Goal: Information Seeking & Learning: Find specific fact

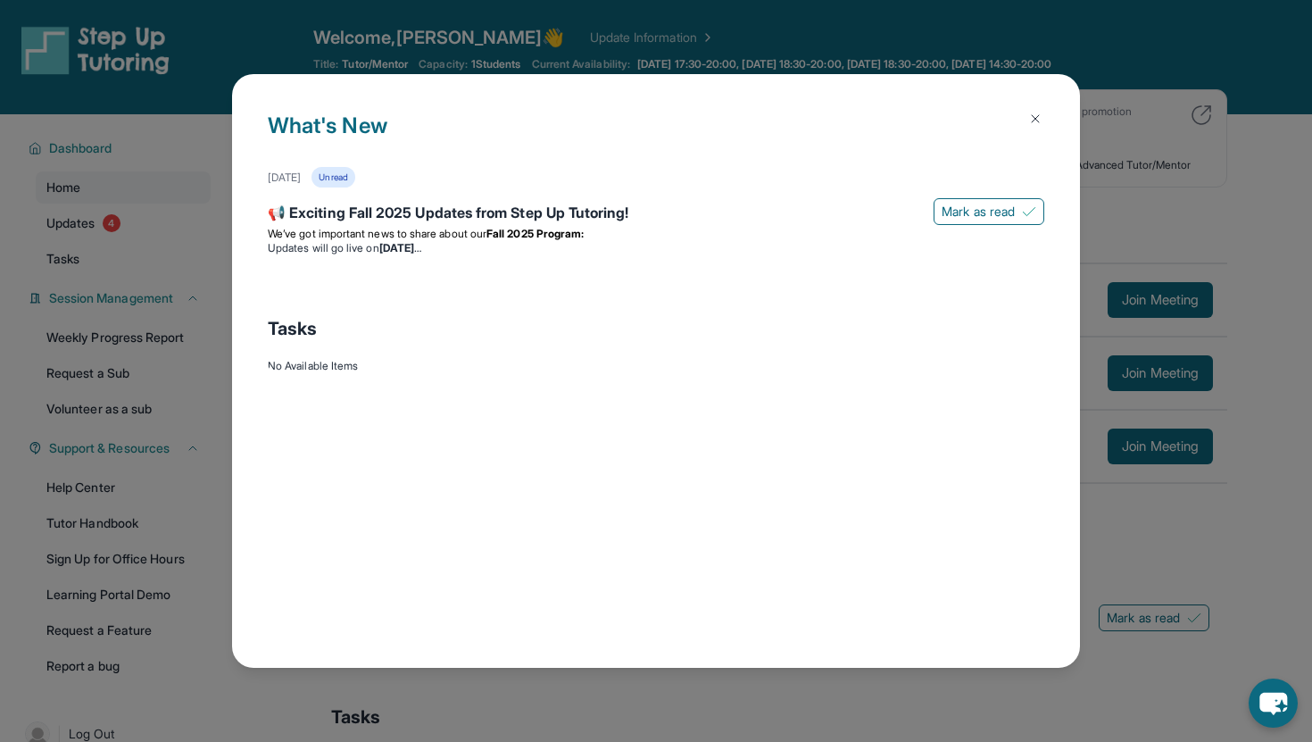
click at [795, 112] on button at bounding box center [1035, 119] width 36 height 36
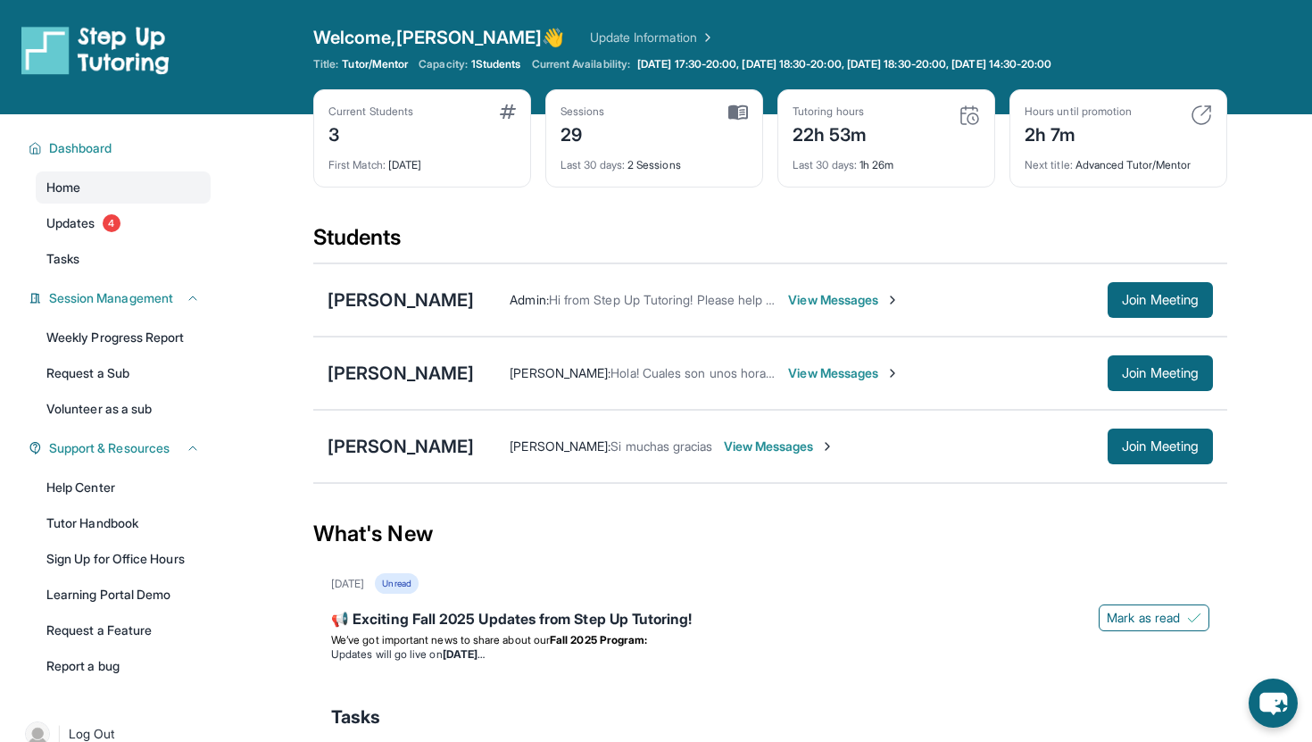
click at [512, 239] on div "Students" at bounding box center [770, 242] width 914 height 39
click at [1156, 444] on span "Join Meeting" at bounding box center [1160, 446] width 77 height 11
click at [456, 439] on div "[PERSON_NAME]" at bounding box center [400, 446] width 146 height 25
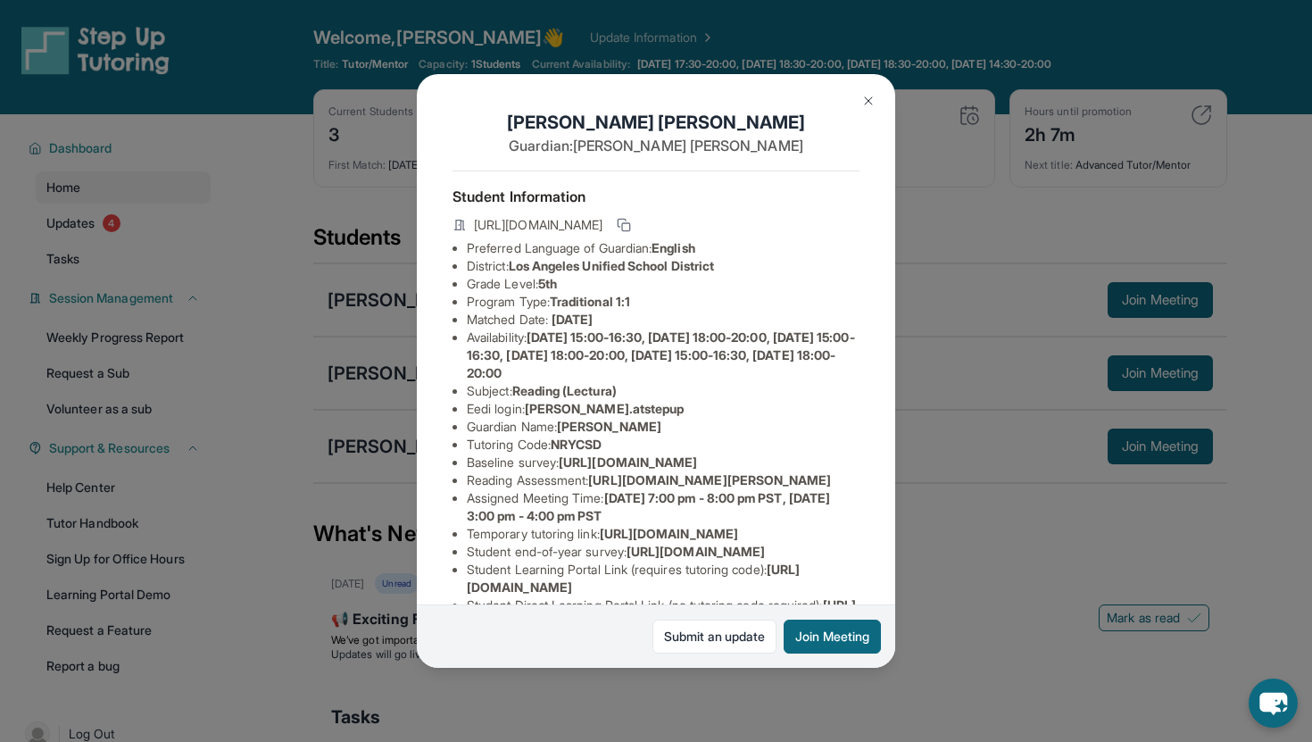
click at [866, 91] on button at bounding box center [868, 101] width 36 height 36
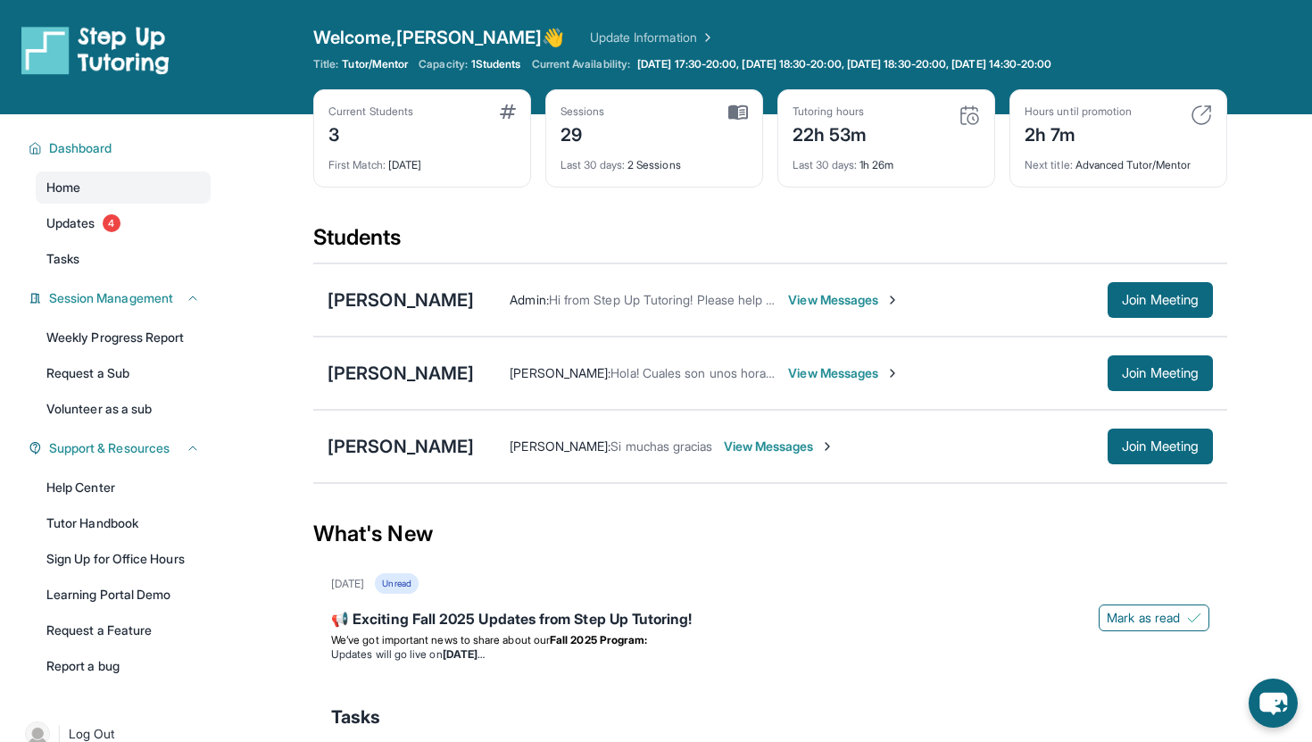
click at [396, 430] on div "[PERSON_NAME] [PERSON_NAME] : Si muchas gracias View Messages Join Meeting" at bounding box center [770, 446] width 914 height 73
click at [394, 444] on div "[PERSON_NAME]" at bounding box center [400, 446] width 146 height 25
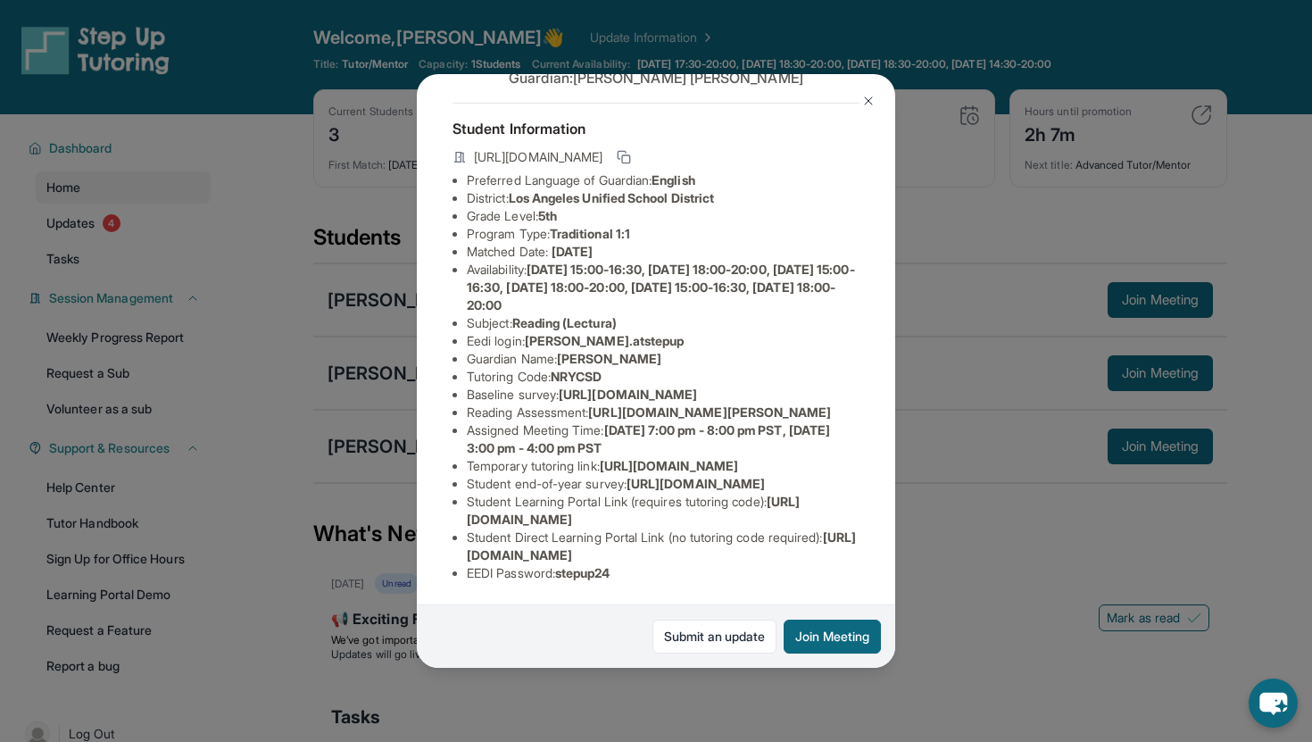
scroll to position [132, 637]
drag, startPoint x: 466, startPoint y: 348, endPoint x: 908, endPoint y: 385, distance: 443.3
click at [908, 385] on div "[PERSON_NAME] Guardian: [PERSON_NAME] Student Information [URL][DOMAIN_NAME] Pr…" at bounding box center [656, 371] width 1312 height 742
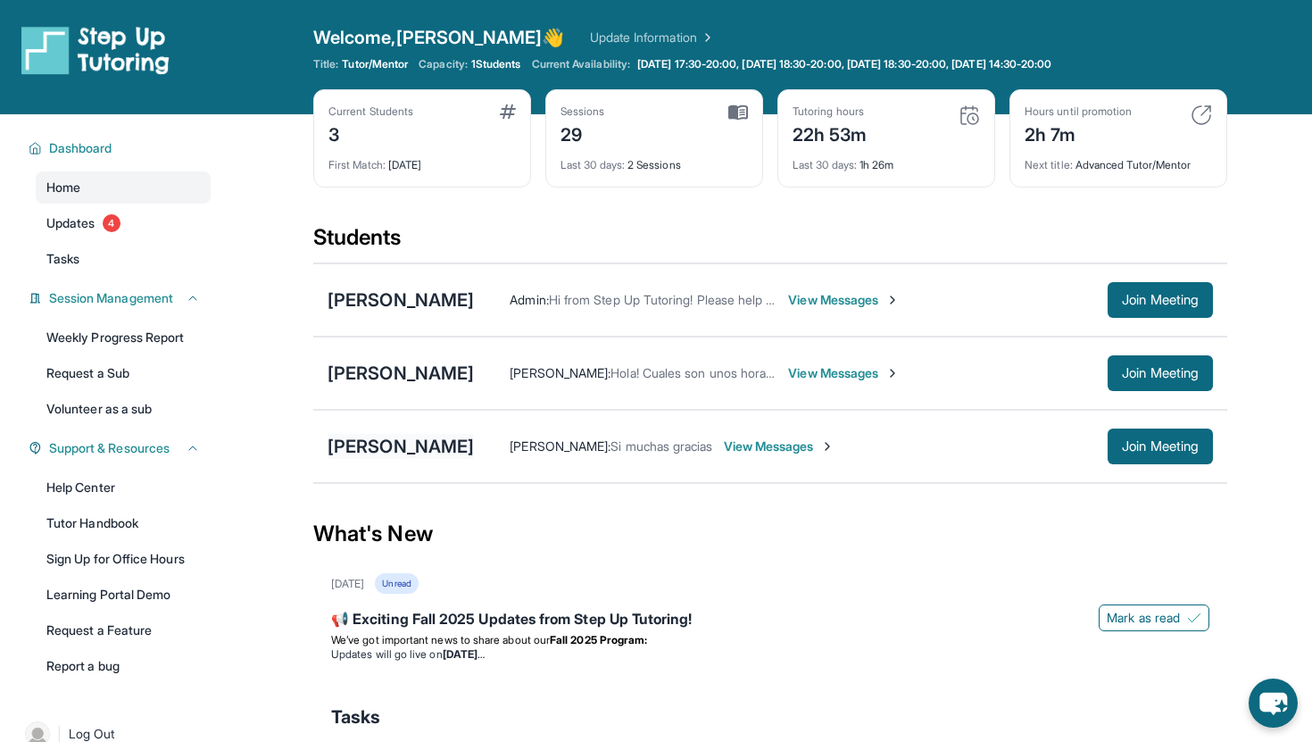
click at [420, 446] on div "[PERSON_NAME]" at bounding box center [400, 446] width 146 height 25
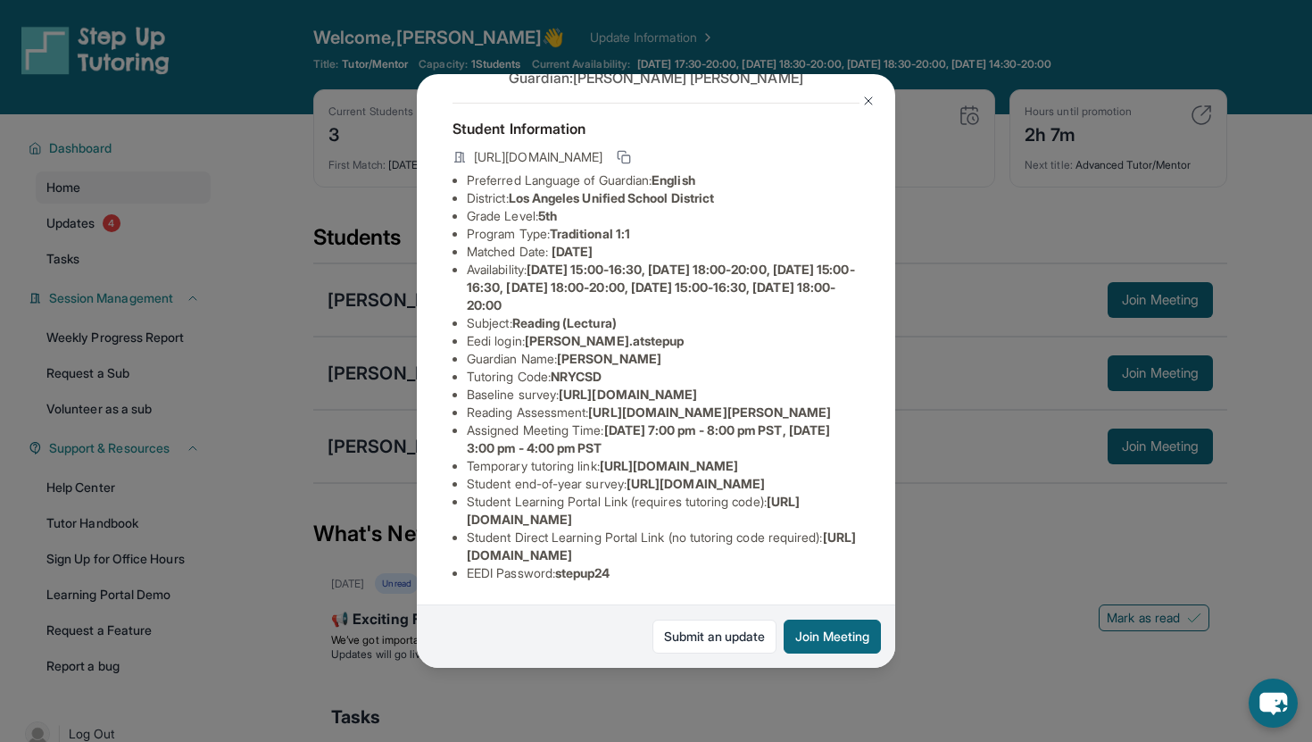
scroll to position [138, 0]
drag, startPoint x: 829, startPoint y: 377, endPoint x: 311, endPoint y: 347, distance: 519.3
click at [311, 347] on div "[PERSON_NAME] Guardian: [PERSON_NAME] Student Information [URL][DOMAIN_NAME] Pr…" at bounding box center [656, 371] width 1312 height 742
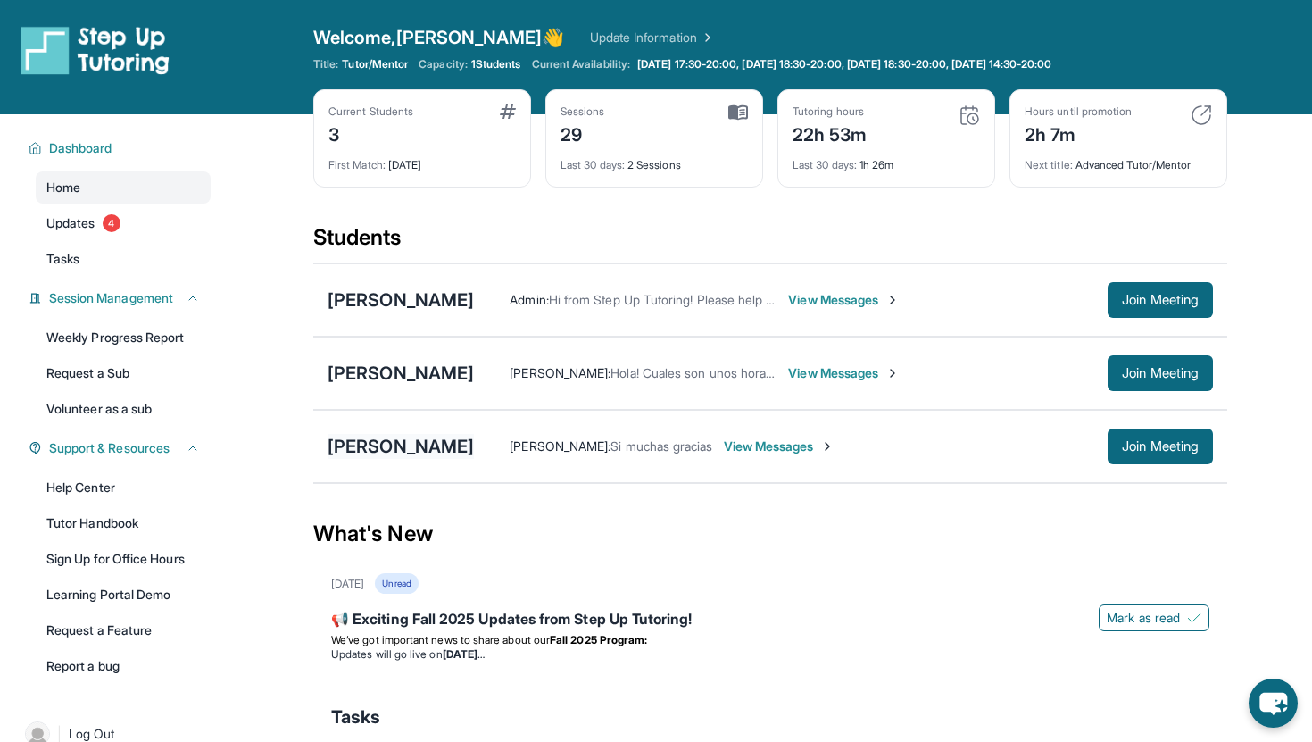
click at [424, 435] on div "[PERSON_NAME]" at bounding box center [400, 446] width 146 height 25
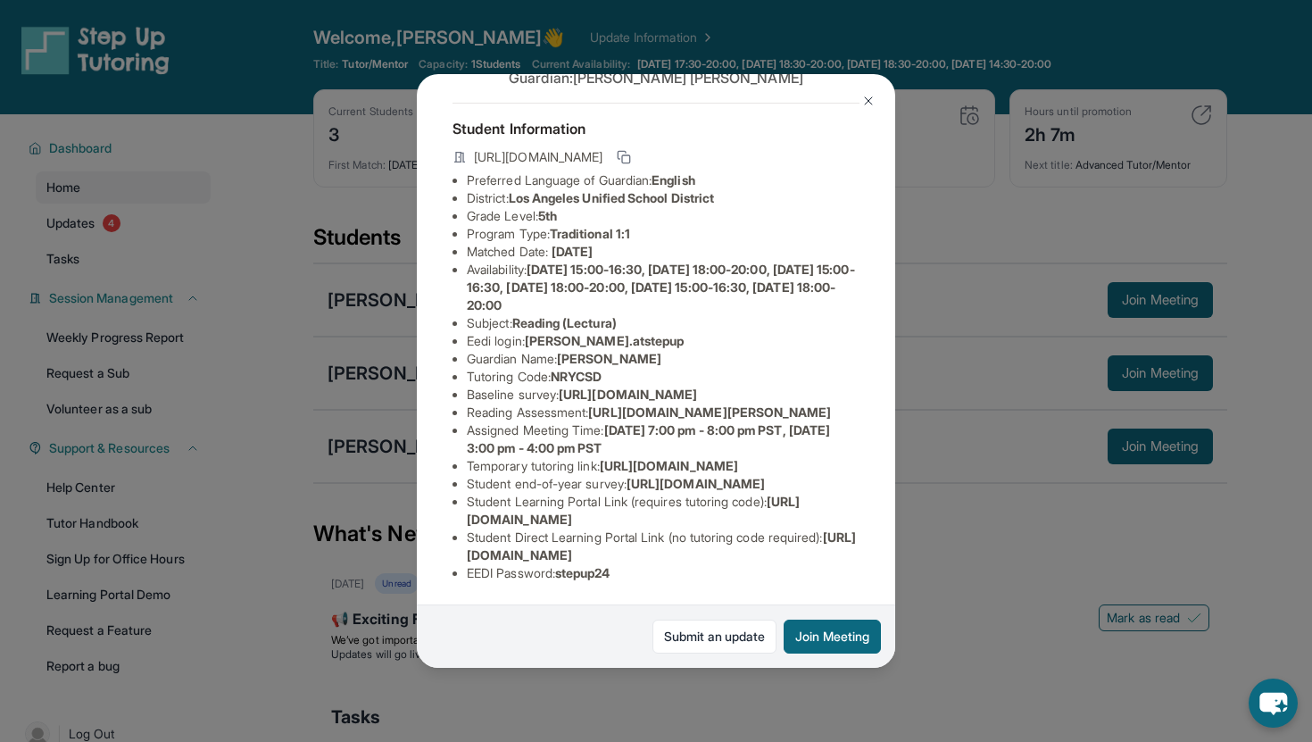
scroll to position [98, 0]
drag, startPoint x: 794, startPoint y: 419, endPoint x: 451, endPoint y: 374, distance: 346.4
click at [451, 374] on div "[PERSON_NAME] Guardian: [PERSON_NAME] Student Information [URL][DOMAIN_NAME] Pr…" at bounding box center [656, 370] width 478 height 593
copy span "[URL][DOMAIN_NAME]"
click at [685, 368] on li "Tutoring Code : NRYCSD" at bounding box center [663, 377] width 393 height 18
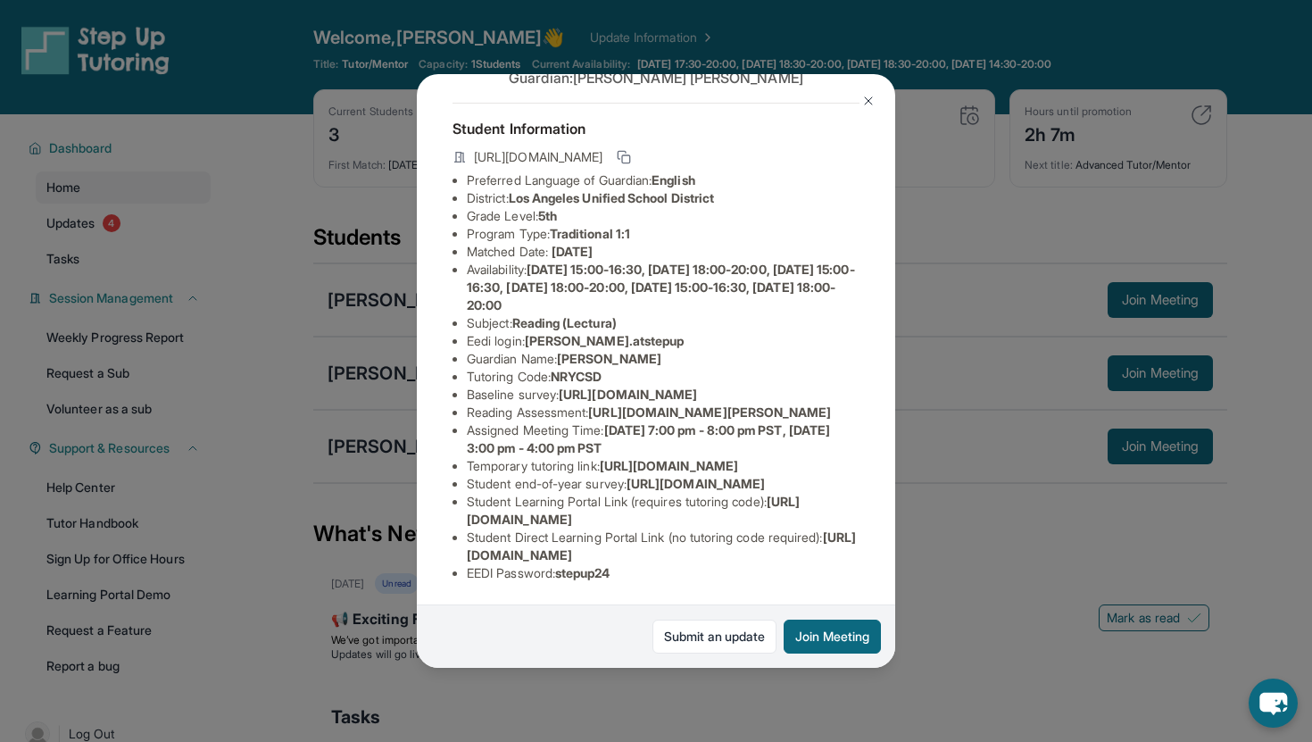
scroll to position [98, 94]
drag, startPoint x: 820, startPoint y: 471, endPoint x: 506, endPoint y: 437, distance: 315.9
click at [506, 437] on div "[PERSON_NAME] Guardian: [PERSON_NAME] Student Information [URL][DOMAIN_NAME] Pr…" at bounding box center [656, 370] width 478 height 593
copy span "[URL][DOMAIN_NAME][PERSON_NAME]"
click at [588, 419] on span "[URL][DOMAIN_NAME][PERSON_NAME]" at bounding box center [709, 411] width 243 height 15
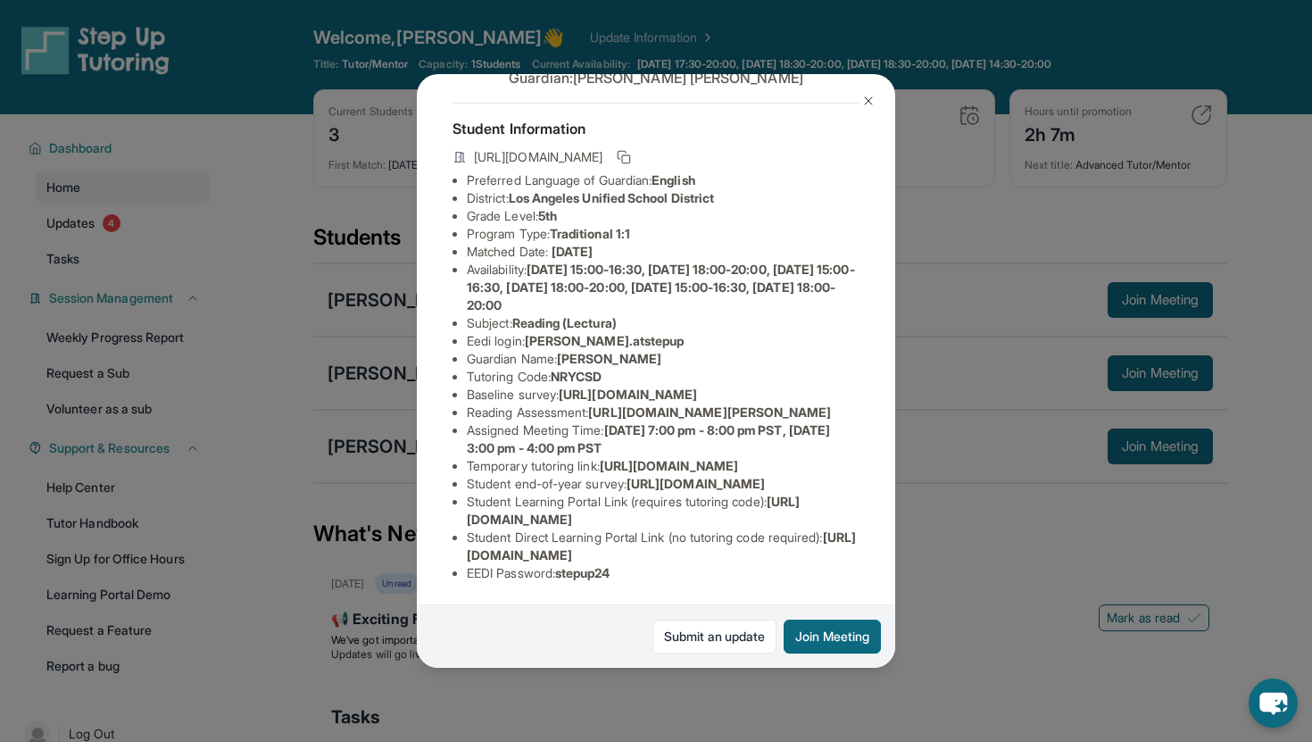
scroll to position [98, 0]
click at [657, 421] on li "Reading Assessment : [URL][DOMAIN_NAME][PERSON_NAME]" at bounding box center [663, 412] width 393 height 18
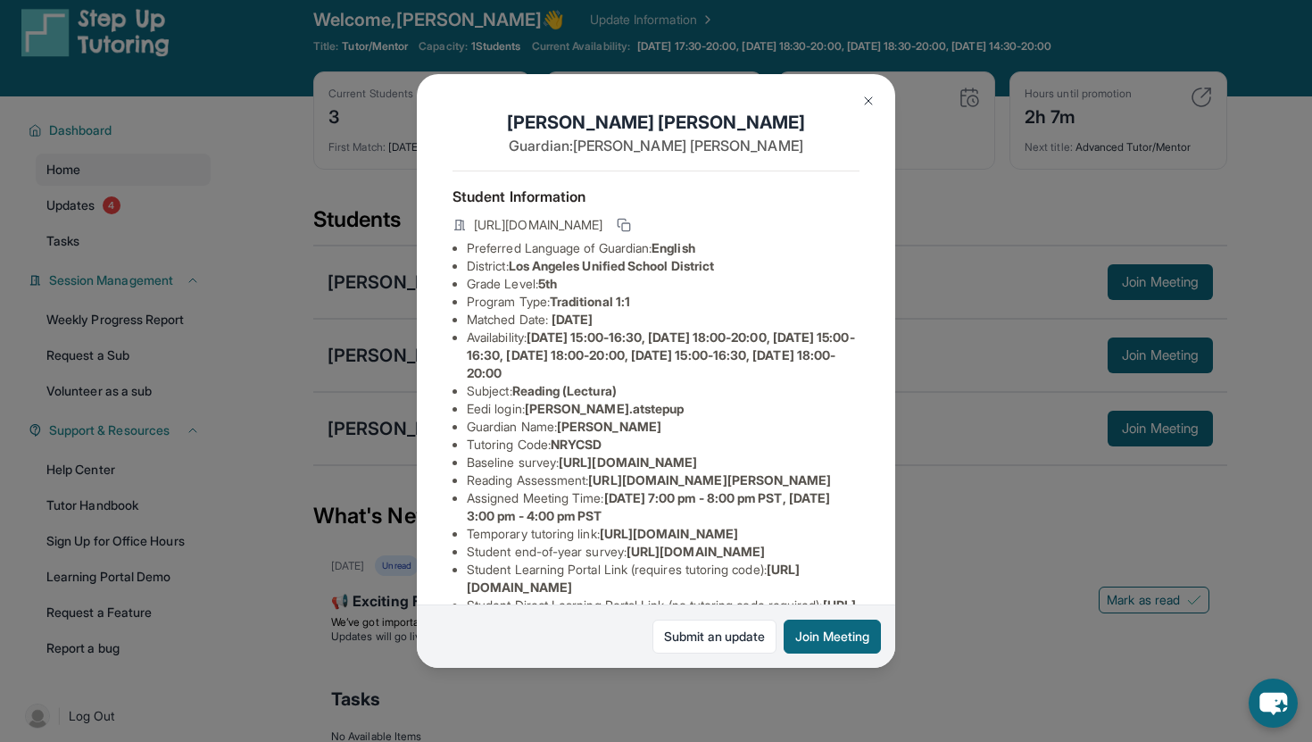
scroll to position [0, 0]
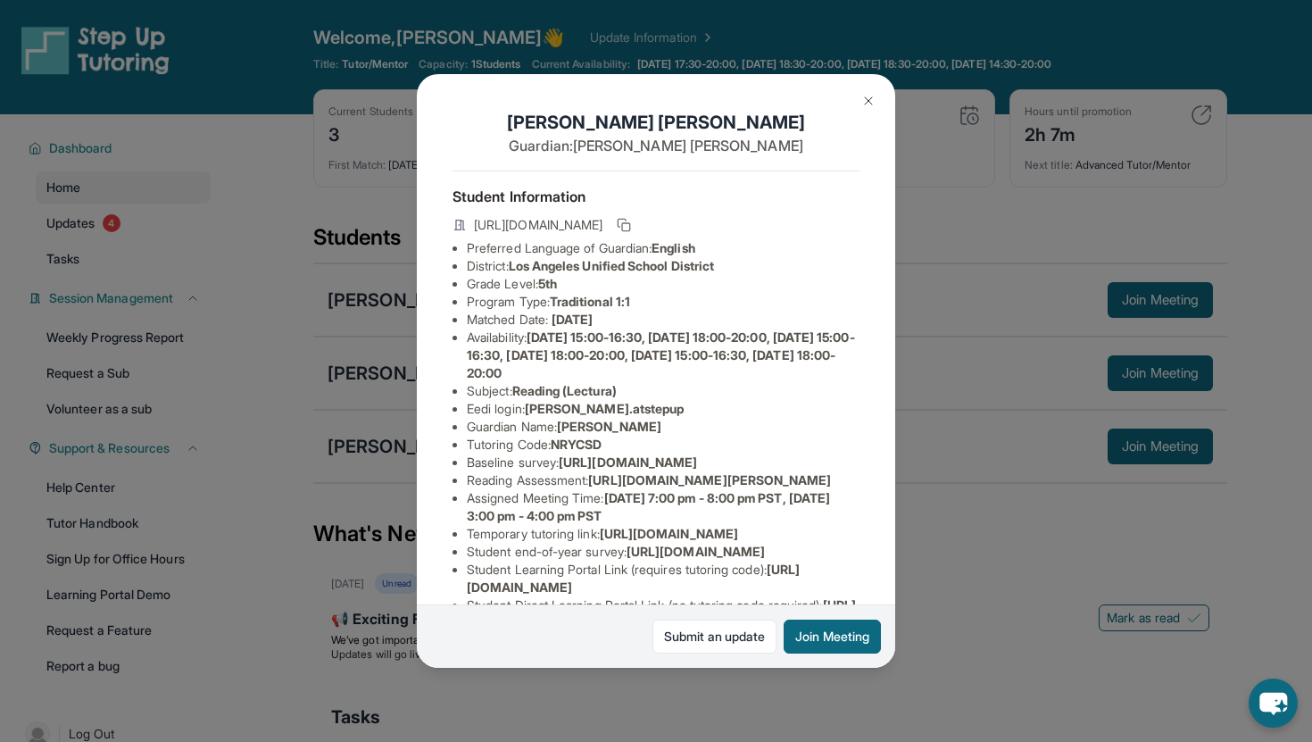
click at [866, 97] on img at bounding box center [868, 101] width 14 height 14
